Goal: Transaction & Acquisition: Purchase product/service

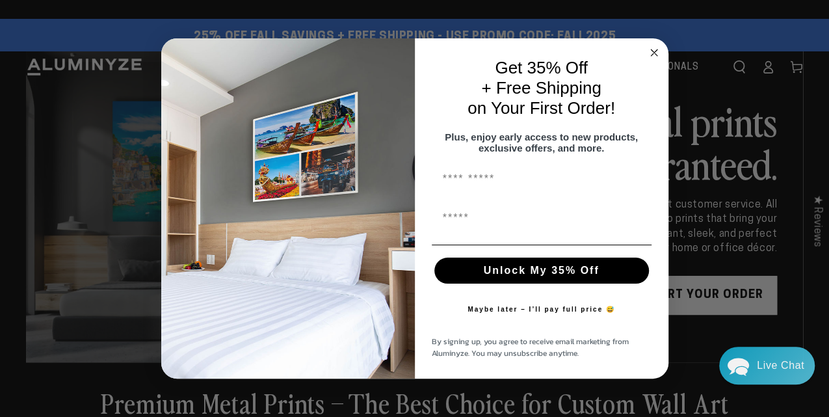
click at [651, 49] on icon "Close dialog" at bounding box center [654, 52] width 7 height 7
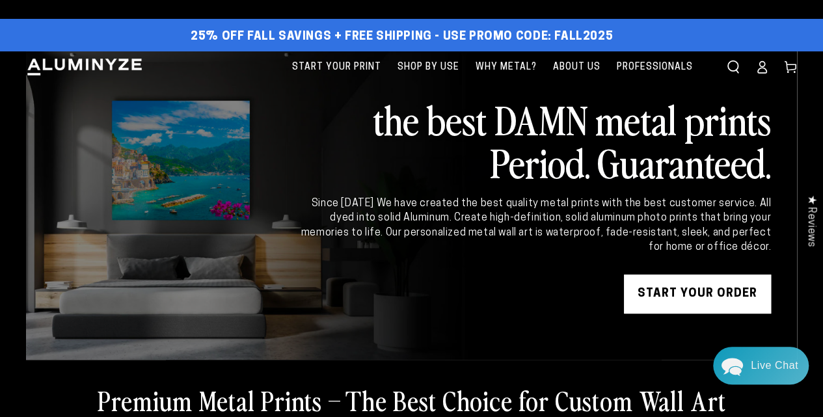
click at [687, 297] on link "START YOUR Order" at bounding box center [697, 293] width 147 height 39
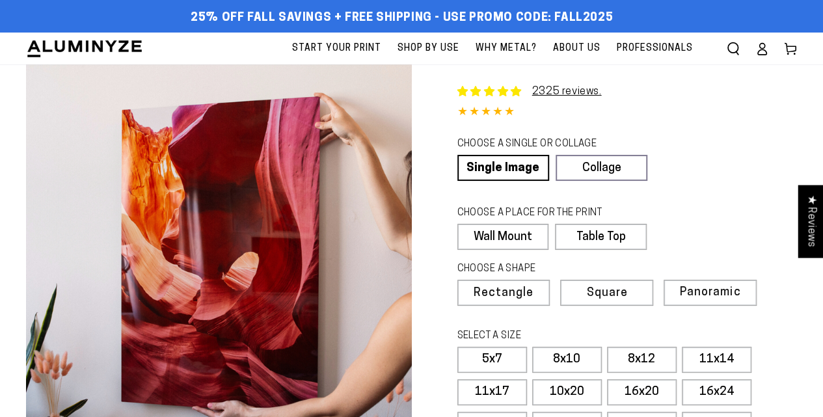
select select "**********"
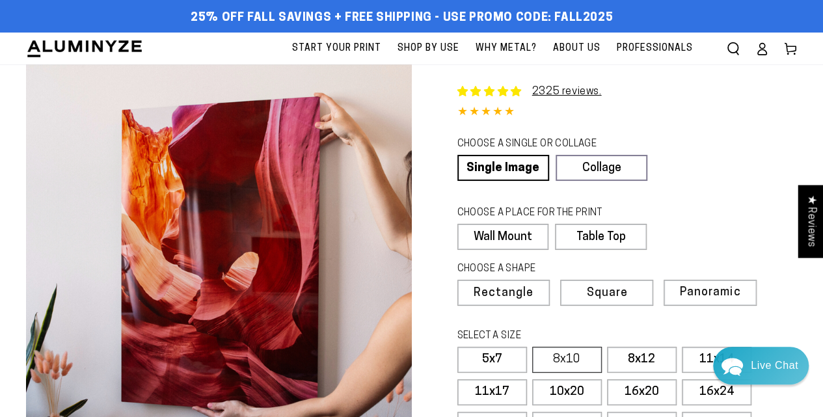
click at [570, 362] on label "8x10" at bounding box center [567, 360] width 70 height 26
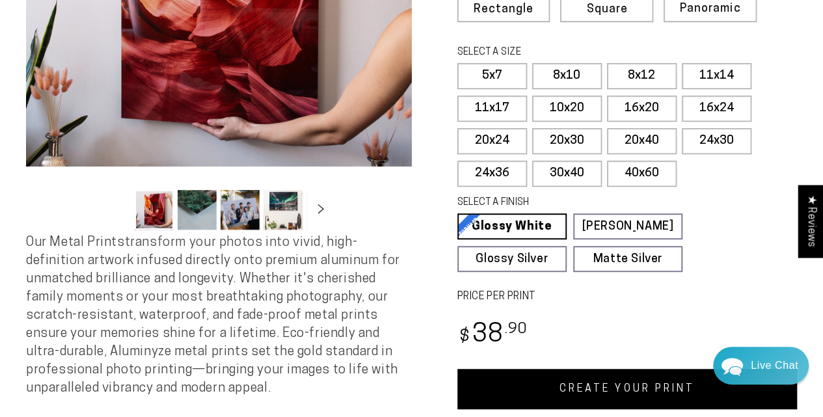
scroll to position [243, 0]
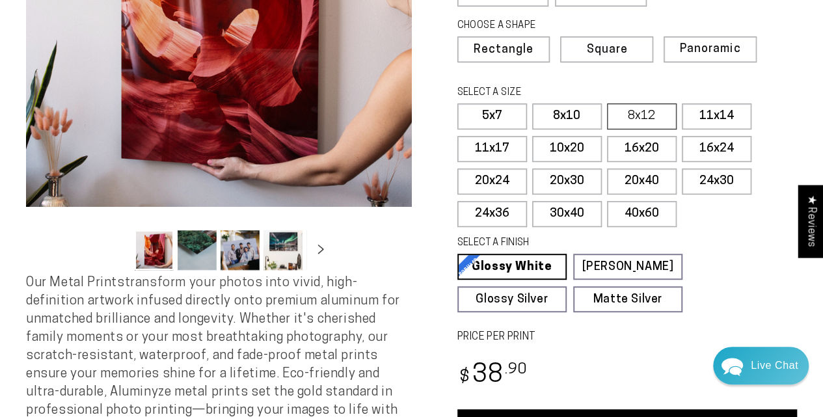
click at [628, 114] on label "8x12" at bounding box center [642, 116] width 70 height 26
click at [560, 112] on label "8x10" at bounding box center [567, 116] width 70 height 26
click at [507, 119] on label "5x7" at bounding box center [492, 116] width 70 height 26
click at [559, 113] on label "8x10" at bounding box center [567, 116] width 70 height 26
click at [509, 114] on label "5x7" at bounding box center [492, 116] width 70 height 26
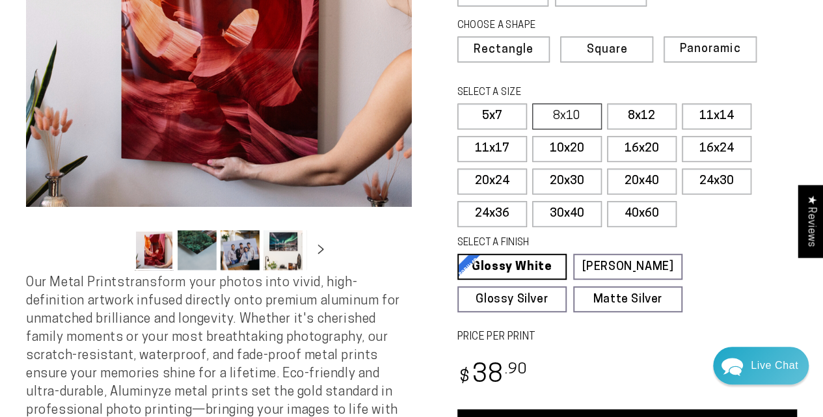
click at [553, 113] on label "8x10" at bounding box center [567, 116] width 70 height 26
click at [642, 109] on label "8x12" at bounding box center [642, 116] width 70 height 26
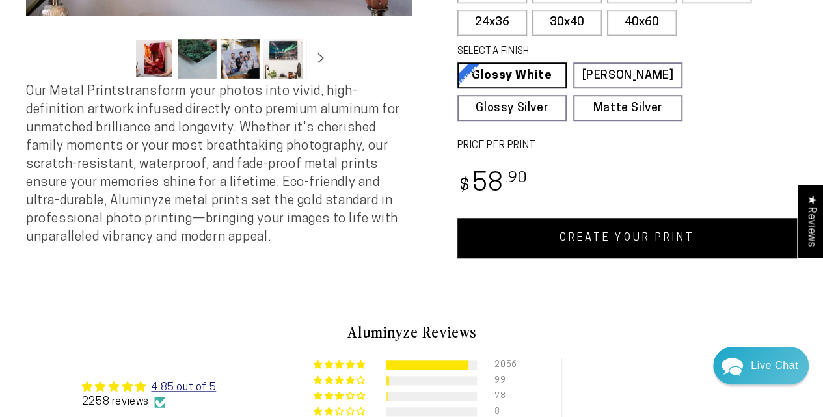
scroll to position [441, 0]
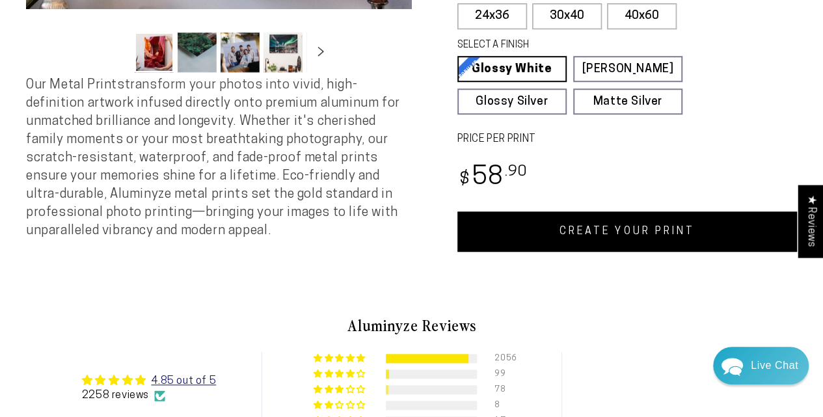
click at [682, 223] on link "CREATE YOUR PRINT" at bounding box center [627, 231] width 340 height 40
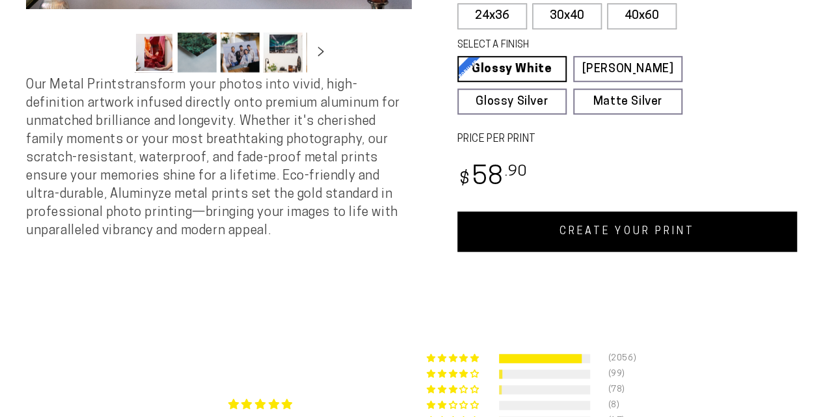
scroll to position [441, 0]
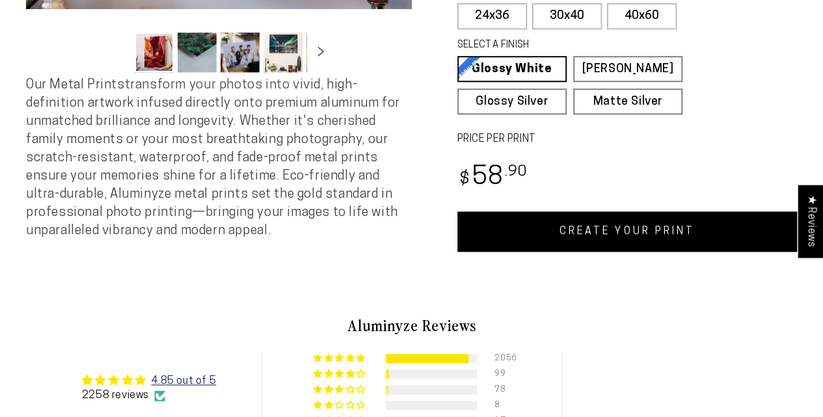
select select "**********"
click at [587, 232] on link "CREATE YOUR PRINT" at bounding box center [627, 231] width 340 height 40
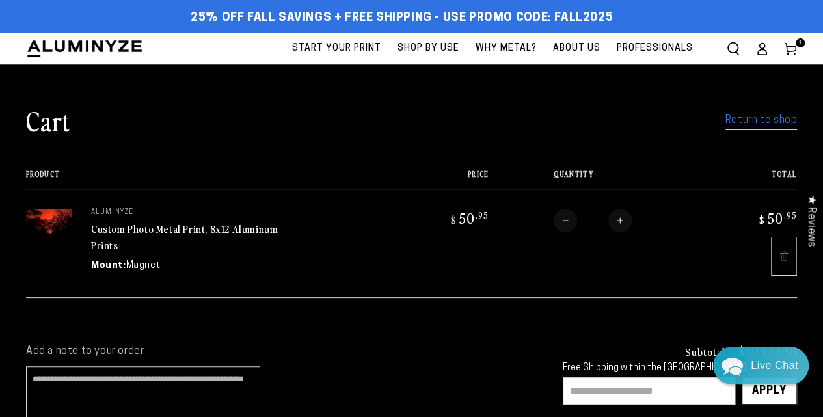
click at [150, 230] on link "Custom Photo Metal Print, 8x12 Aluminum Prints" at bounding box center [184, 236] width 187 height 31
